Goal: Task Accomplishment & Management: Use online tool/utility

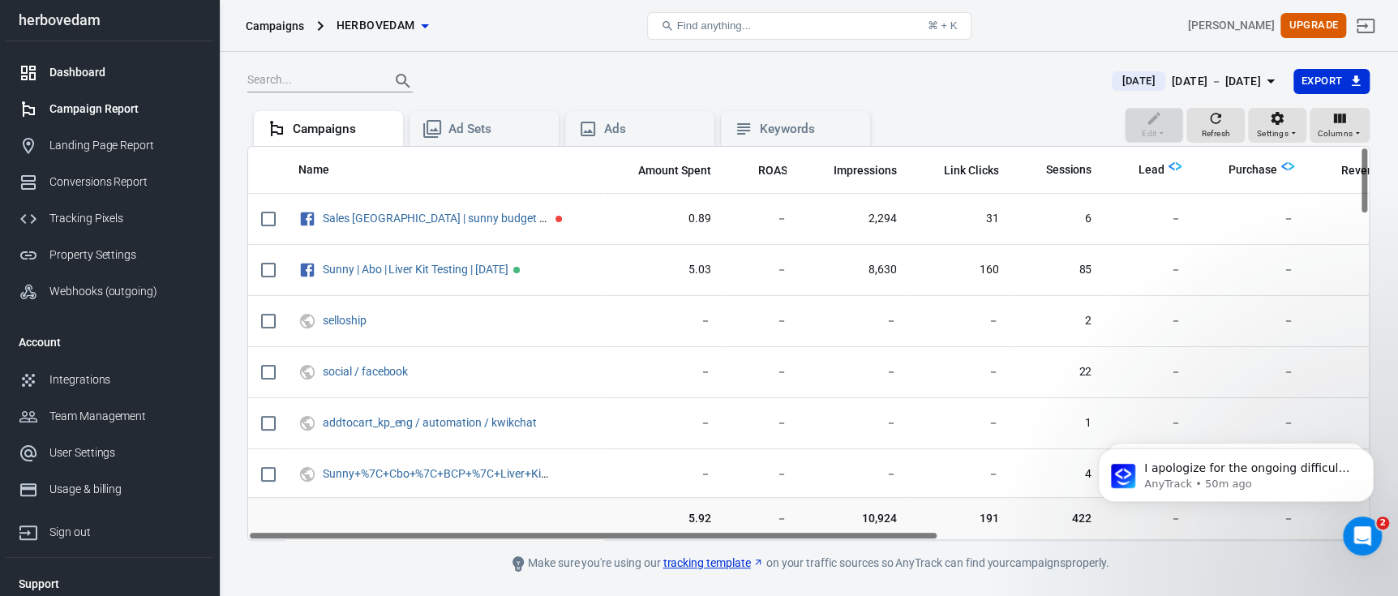
click at [100, 71] on div "Dashboard" at bounding box center [124, 72] width 151 height 17
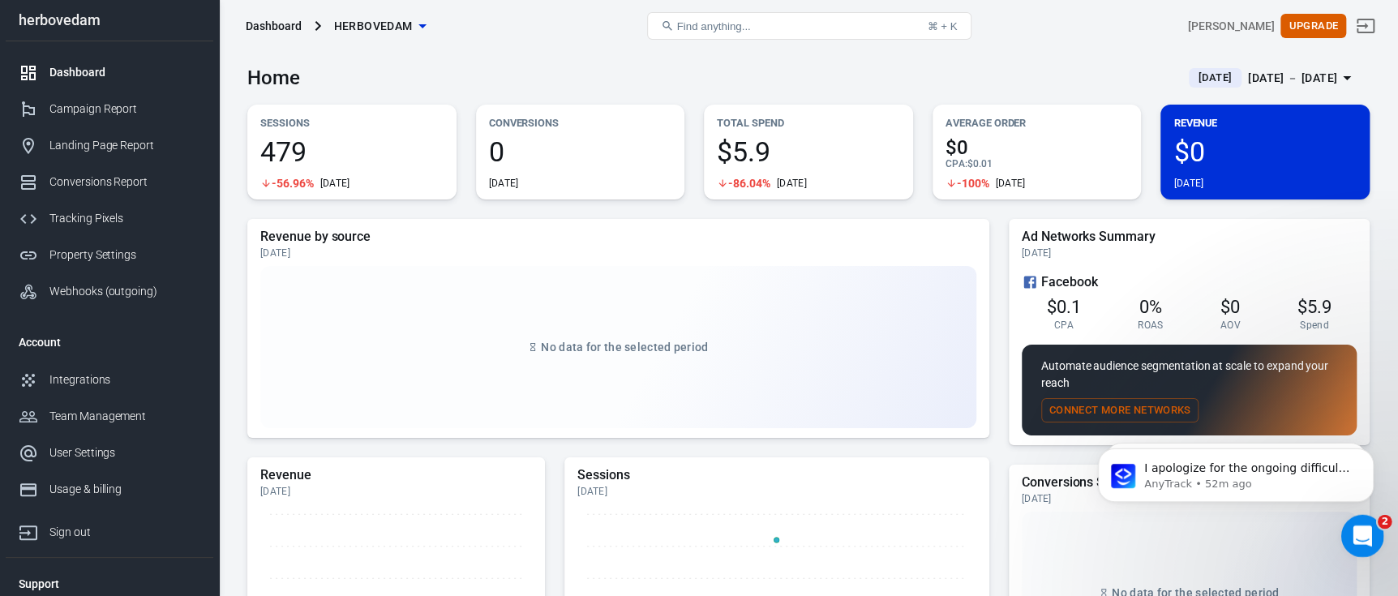
click at [1352, 513] on div "Open Intercom Messenger" at bounding box center [1360, 534] width 54 height 54
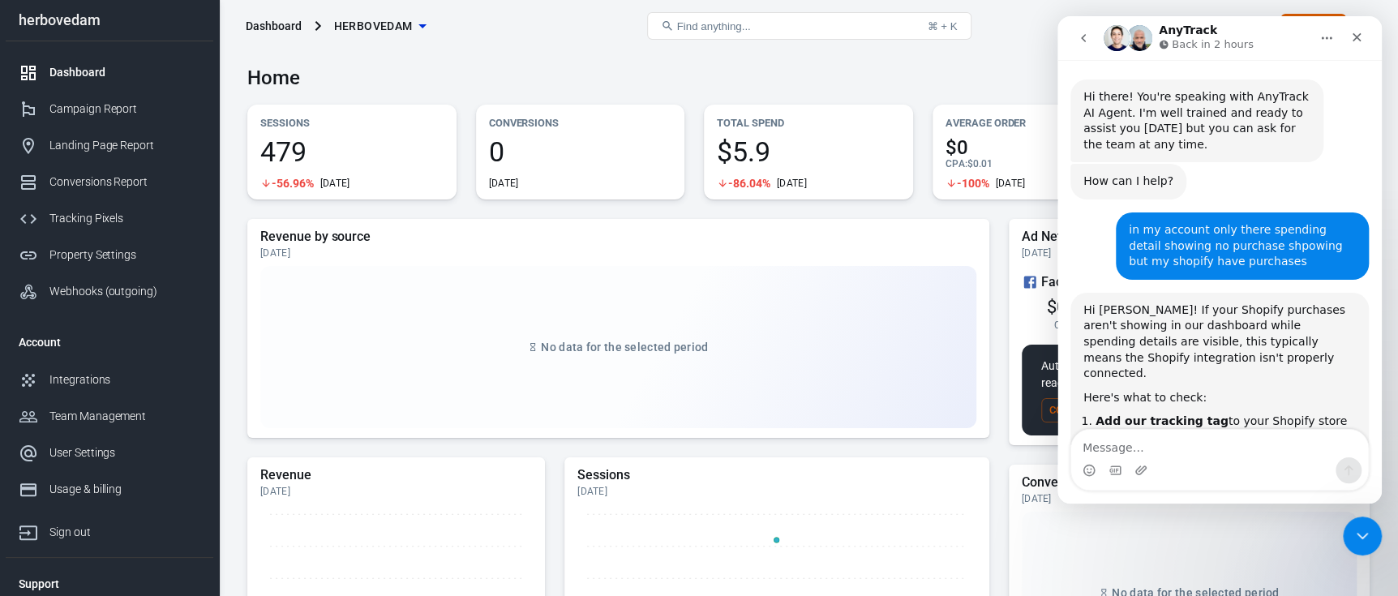
scroll to position [2572, 0]
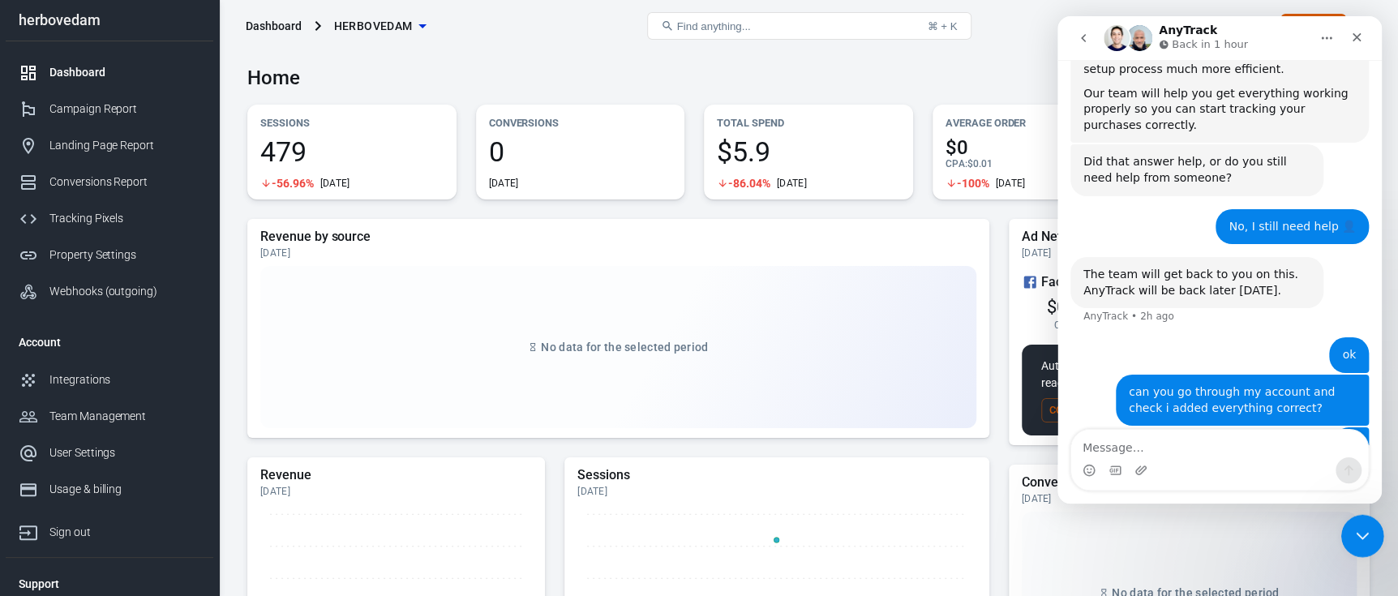
drag, startPoint x: 1348, startPoint y: 522, endPoint x: 2443, endPoint y: 966, distance: 1181.2
click at [1347, 521] on div "Close Intercom Messenger" at bounding box center [1359, 533] width 39 height 39
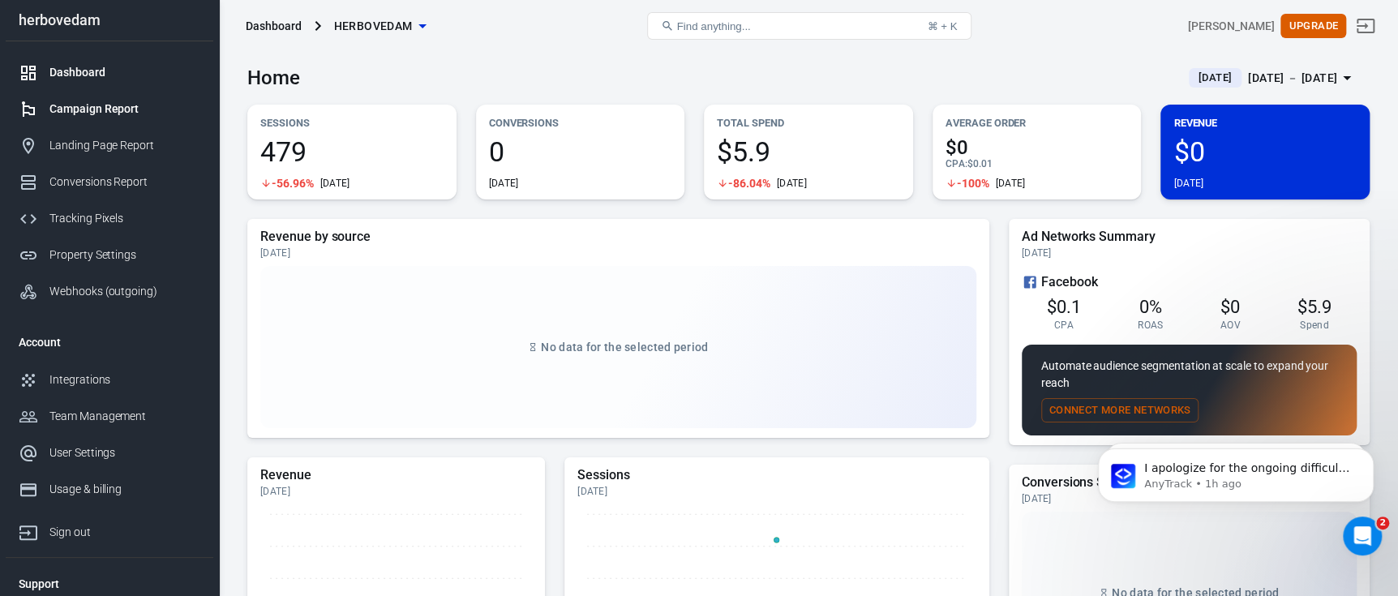
click at [112, 110] on div "Campaign Report" at bounding box center [124, 109] width 151 height 17
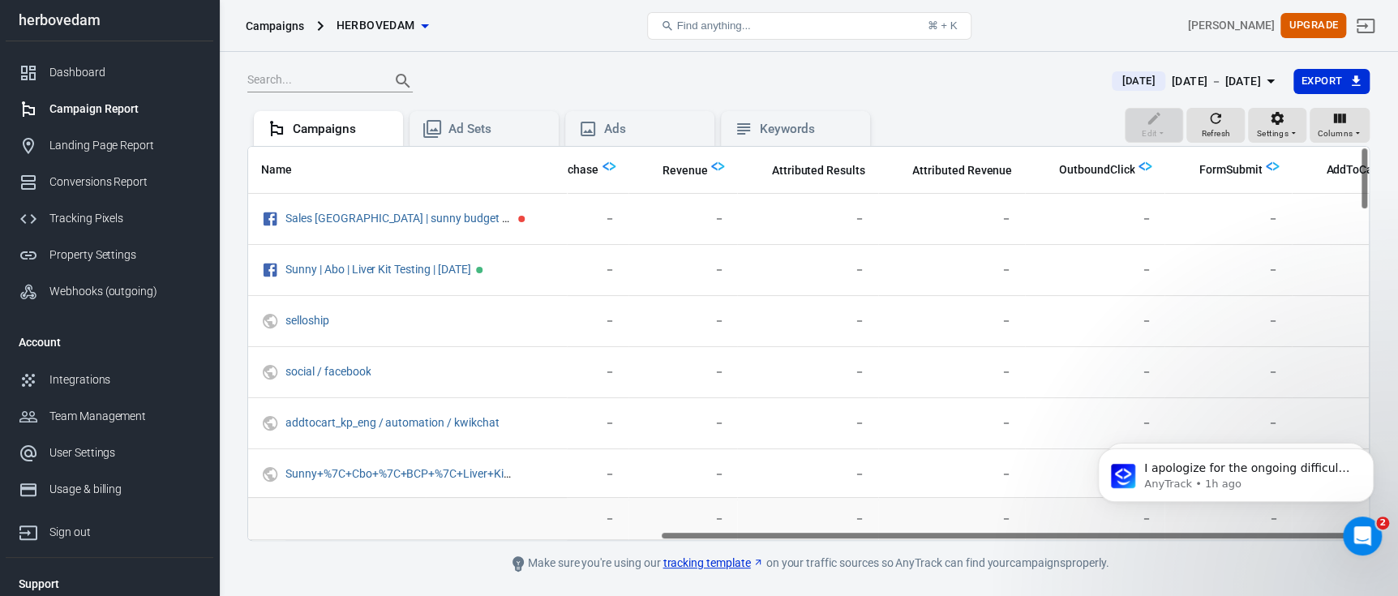
scroll to position [0, 697]
drag, startPoint x: 1724, startPoint y: 952, endPoint x: 1113, endPoint y: 513, distance: 751.9
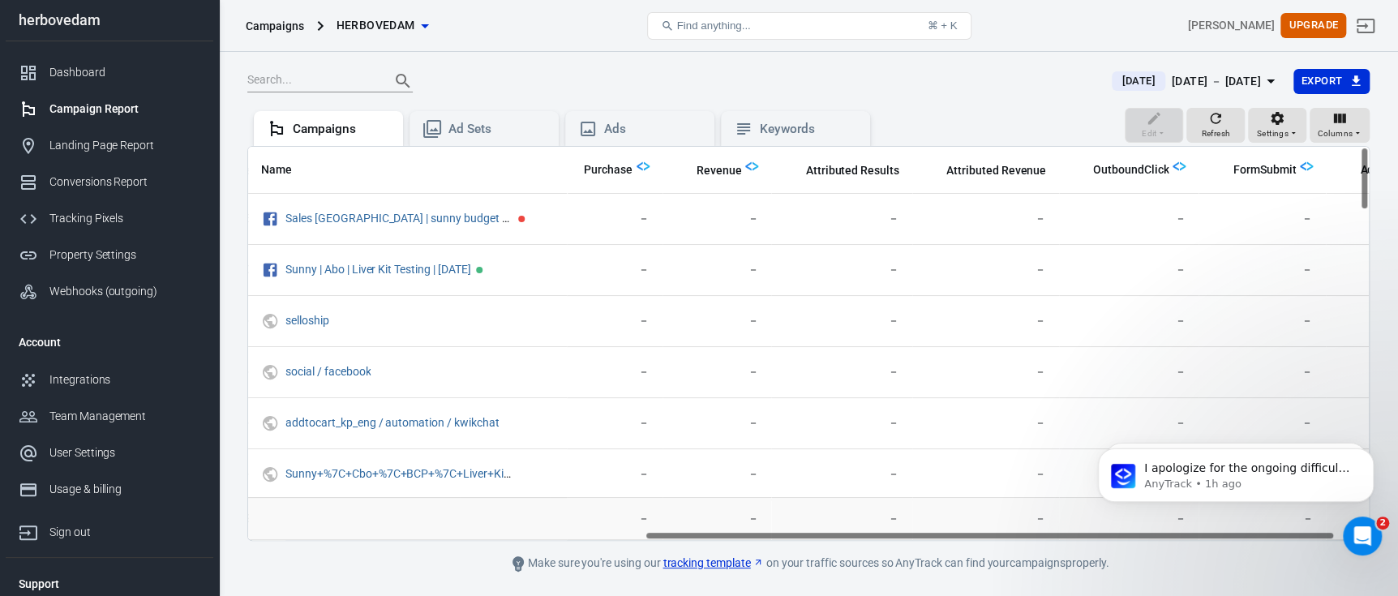
click at [1048, 110] on div "Edit Refresh Settings Columns Campaigns Ad Sets Ads Keywords" at bounding box center [808, 127] width 1122 height 39
click at [107, 380] on div "Integrations" at bounding box center [124, 379] width 151 height 17
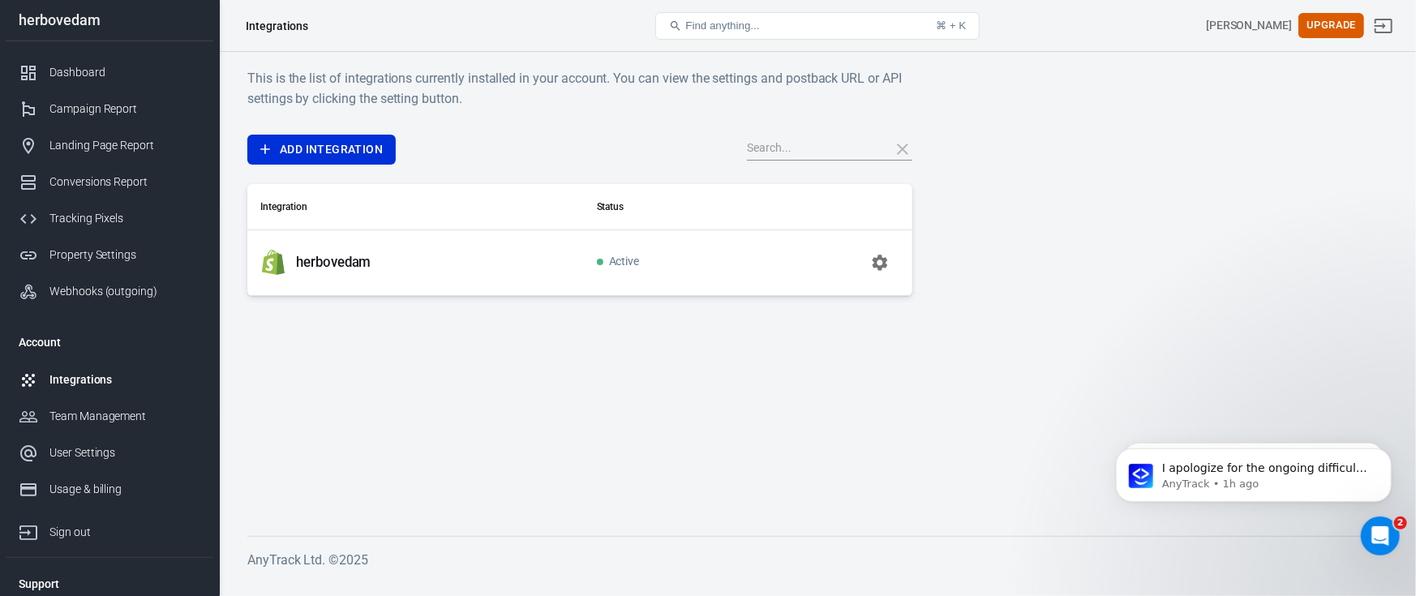
click at [876, 251] on button "button" at bounding box center [879, 262] width 39 height 39
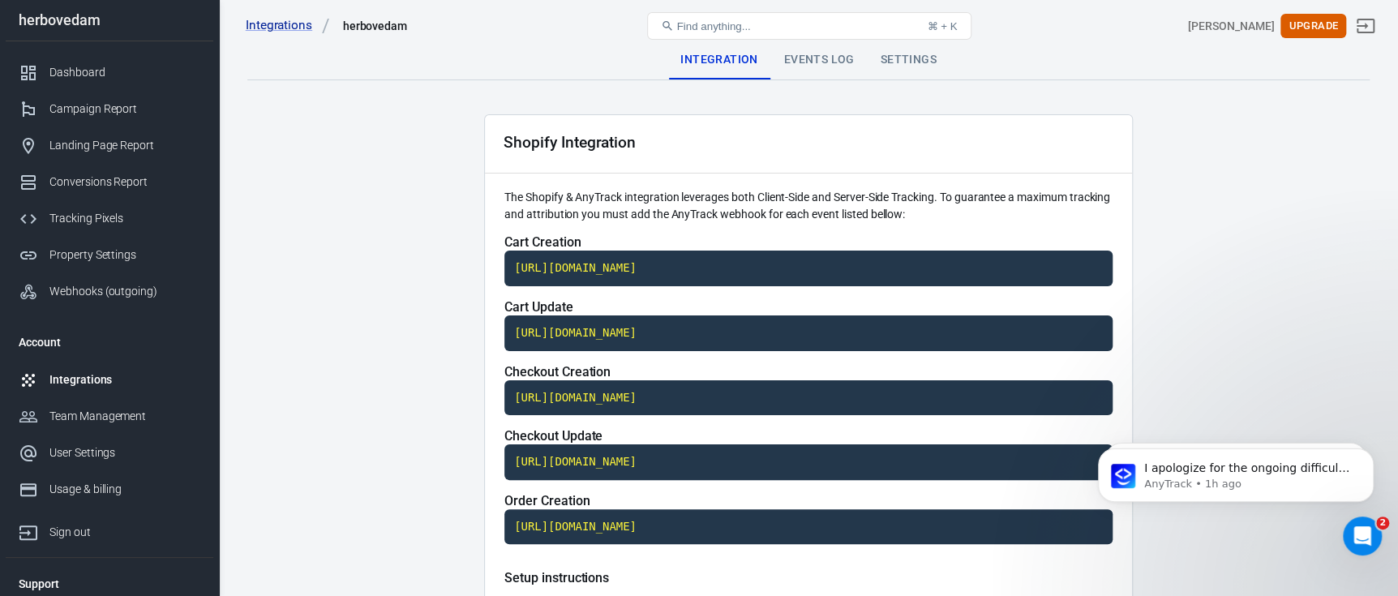
click at [825, 65] on div "Events Log" at bounding box center [819, 60] width 97 height 39
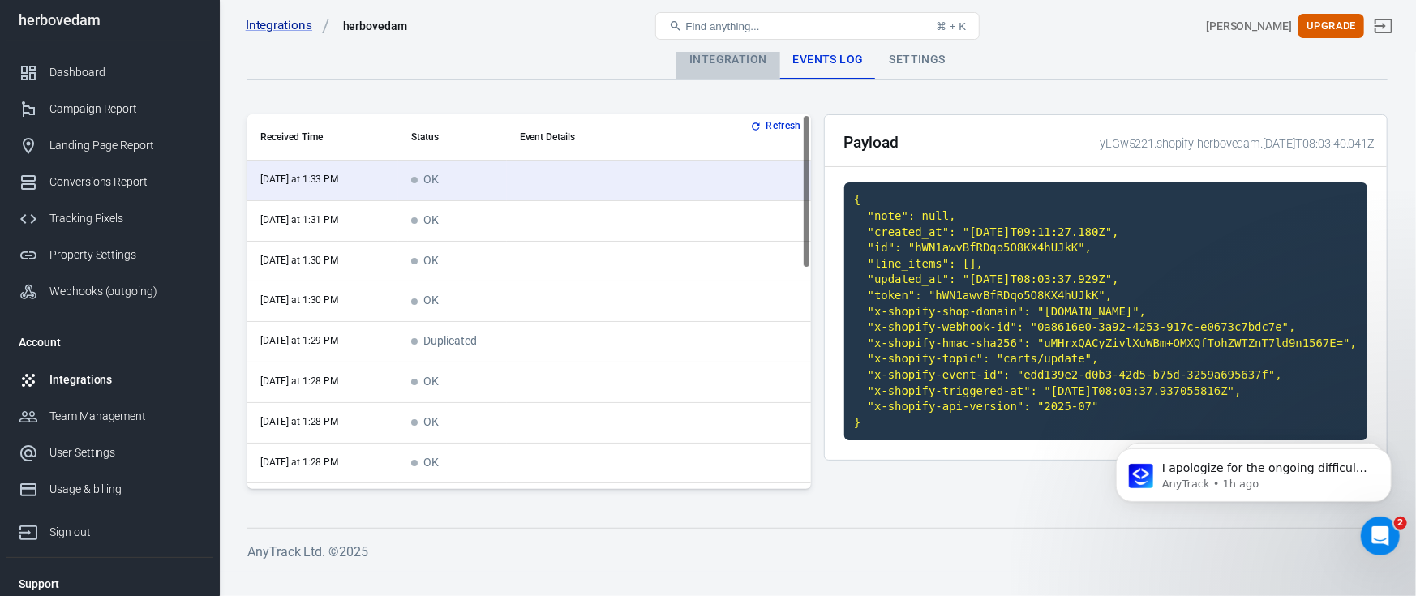
click at [749, 68] on div "Integration" at bounding box center [727, 60] width 103 height 39
